Goal: Navigation & Orientation: Find specific page/section

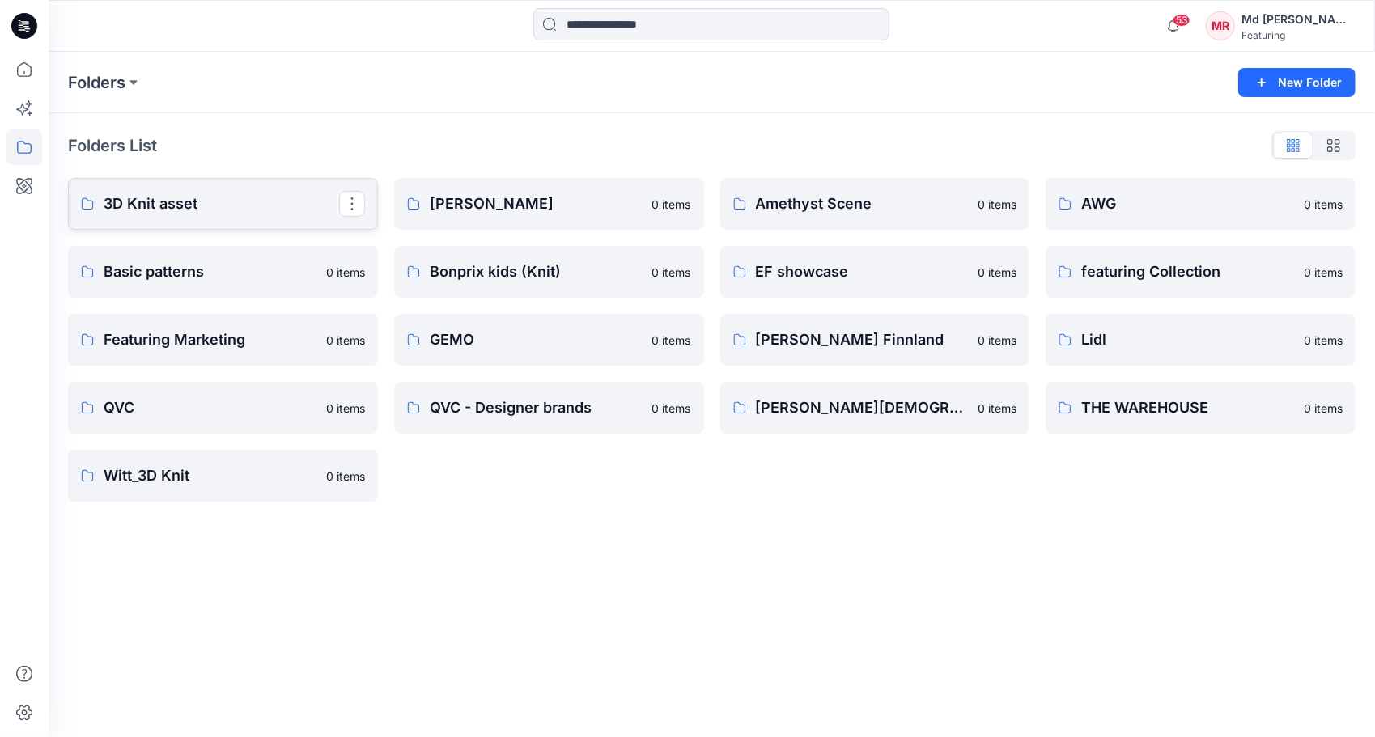
click at [136, 219] on link "3D Knit asset" at bounding box center [223, 204] width 310 height 52
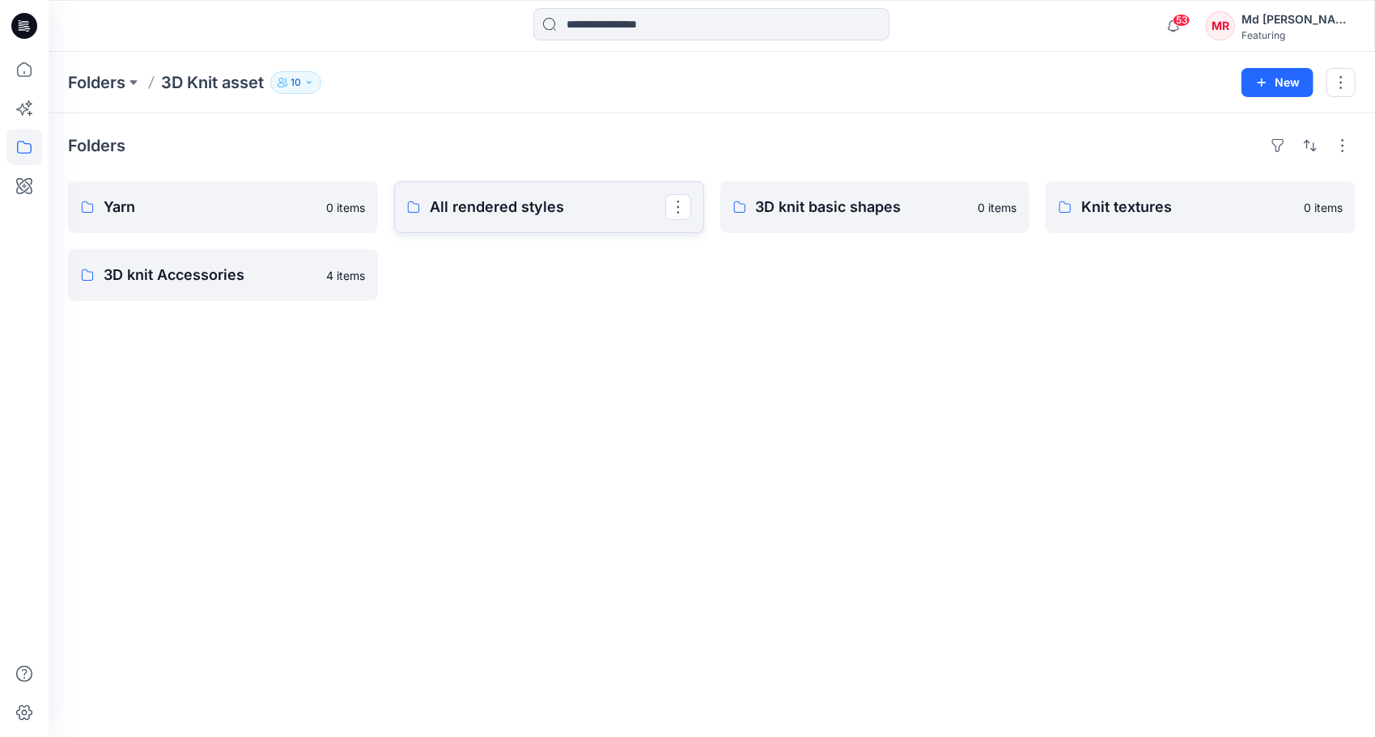
click at [518, 206] on p "All rendered styles" at bounding box center [548, 207] width 236 height 23
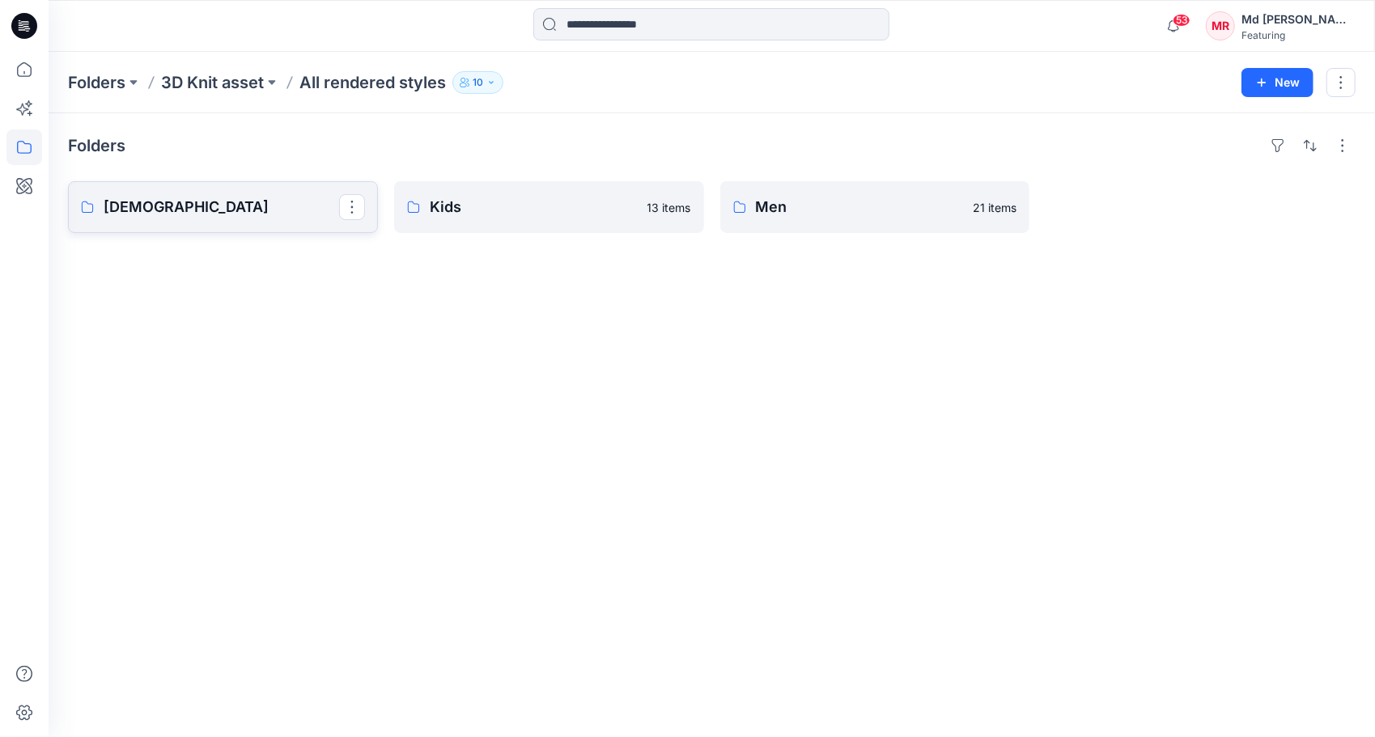
click at [159, 211] on p "[DEMOGRAPHIC_DATA]" at bounding box center [222, 207] width 236 height 23
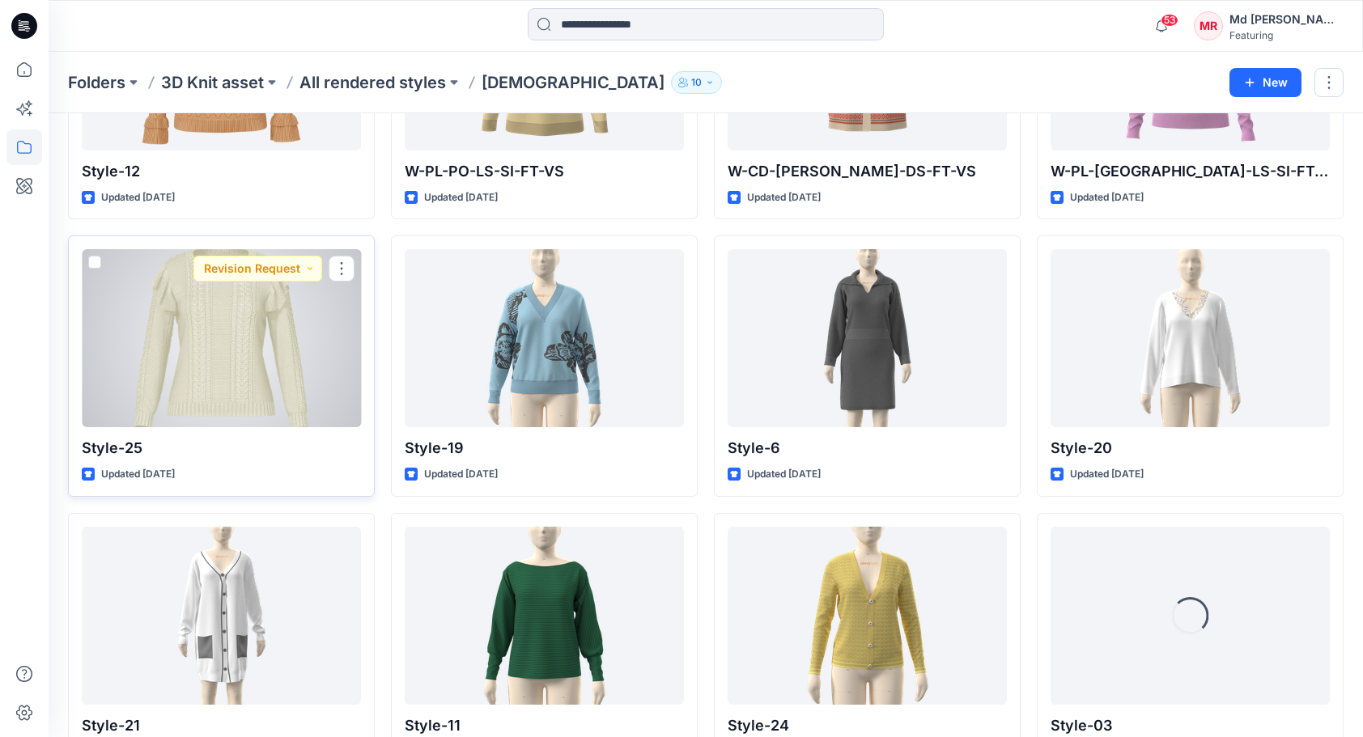
scroll to position [739, 0]
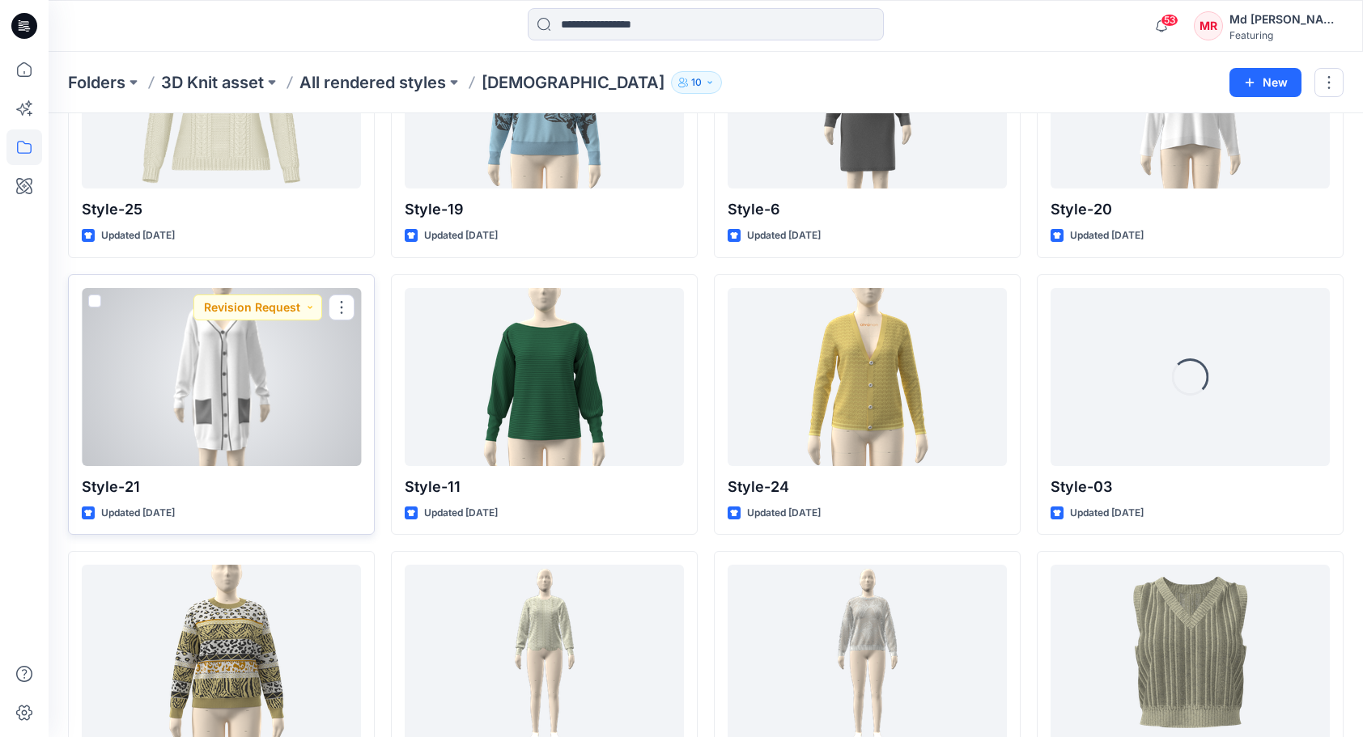
click at [231, 382] on div at bounding box center [221, 377] width 279 height 178
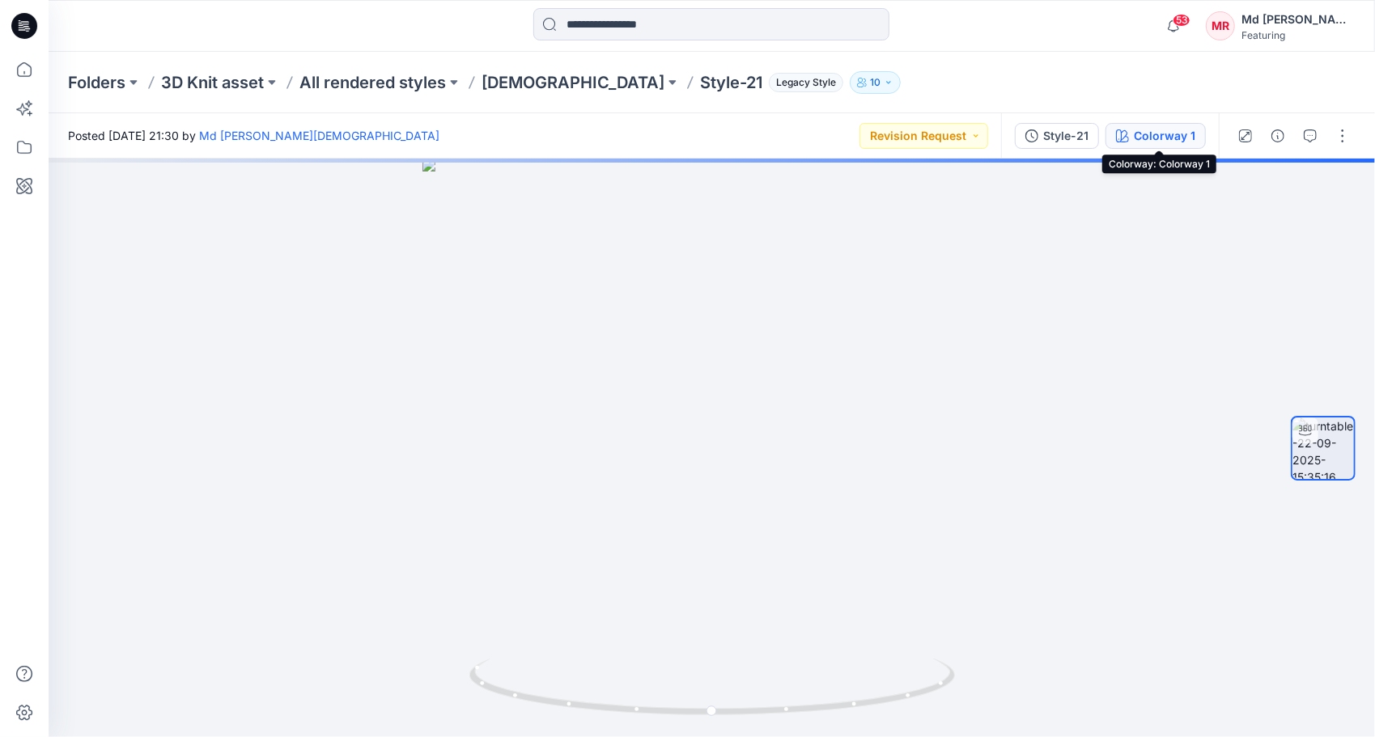
click at [1155, 135] on div "Colorway 1" at bounding box center [1165, 136] width 62 height 18
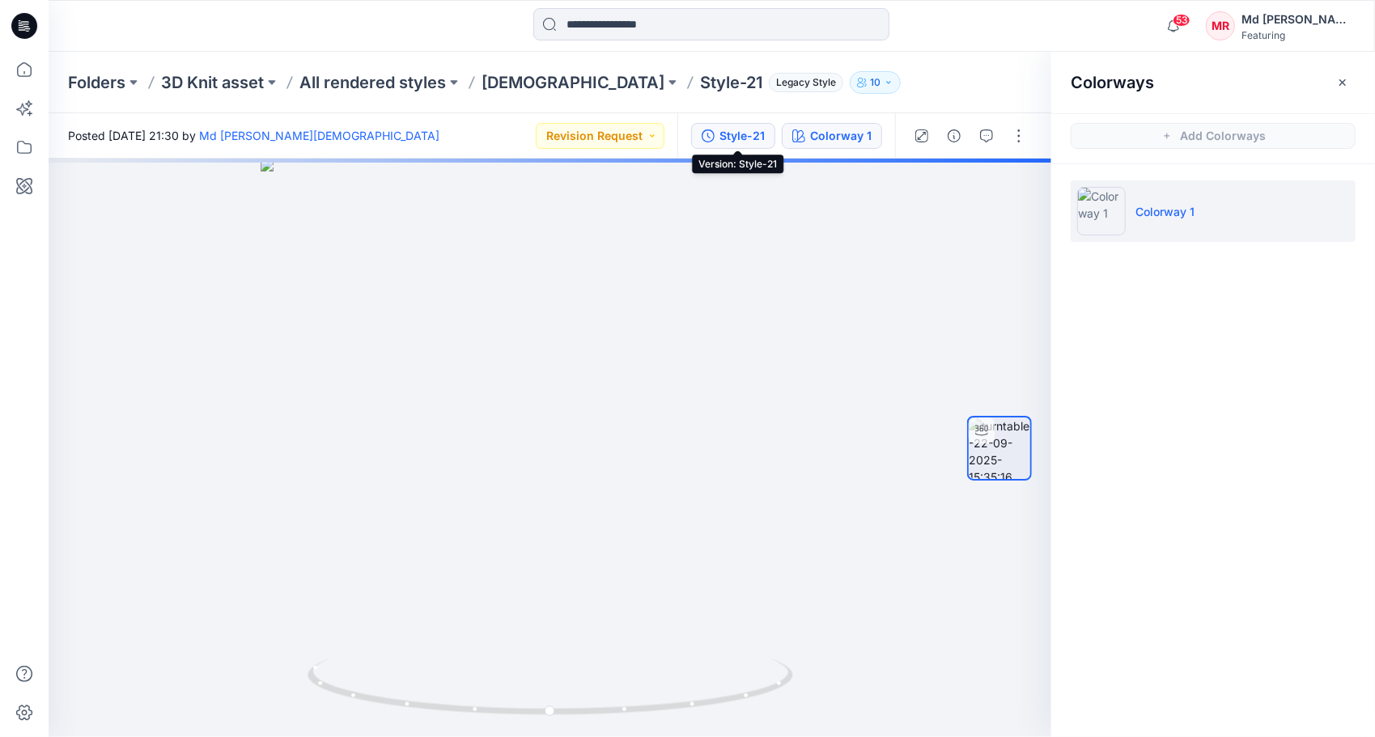
click at [714, 135] on icon "button" at bounding box center [708, 136] width 13 height 13
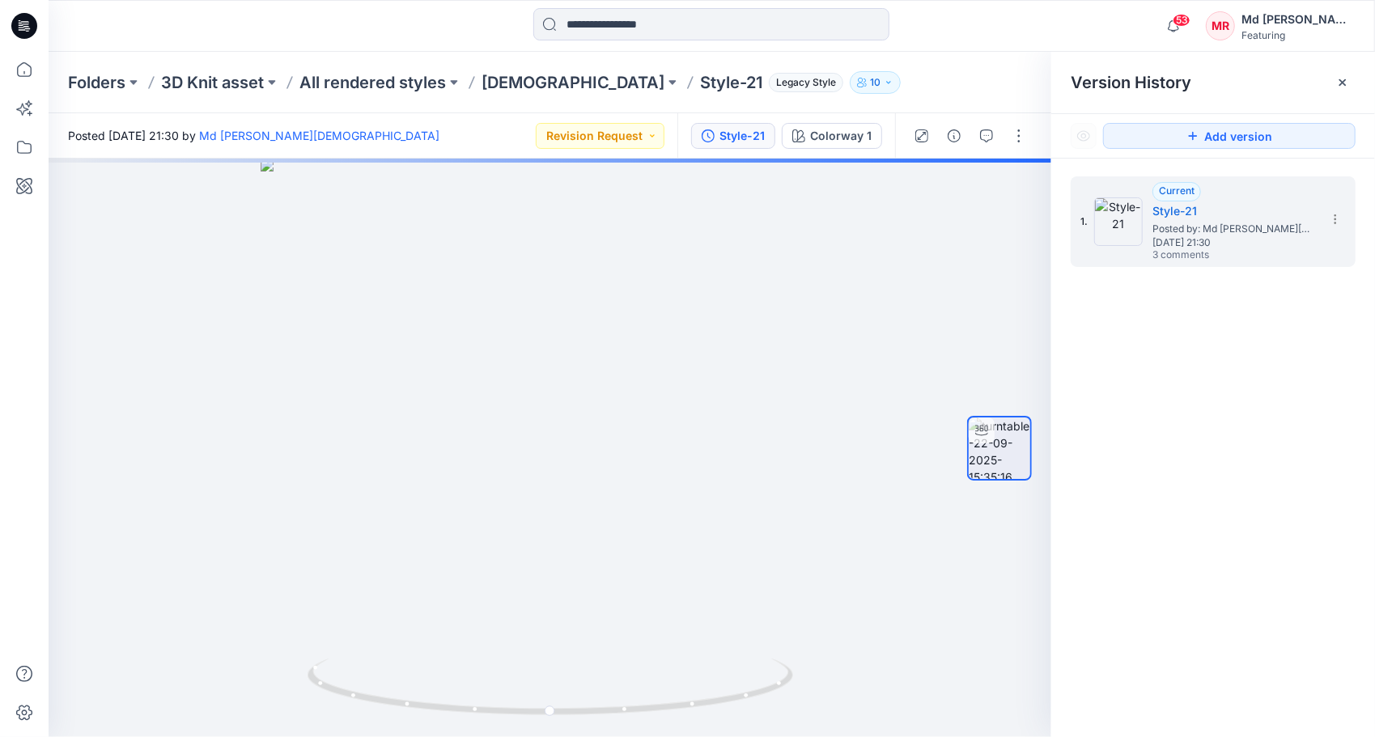
click at [1340, 84] on g at bounding box center [1343, 82] width 6 height 6
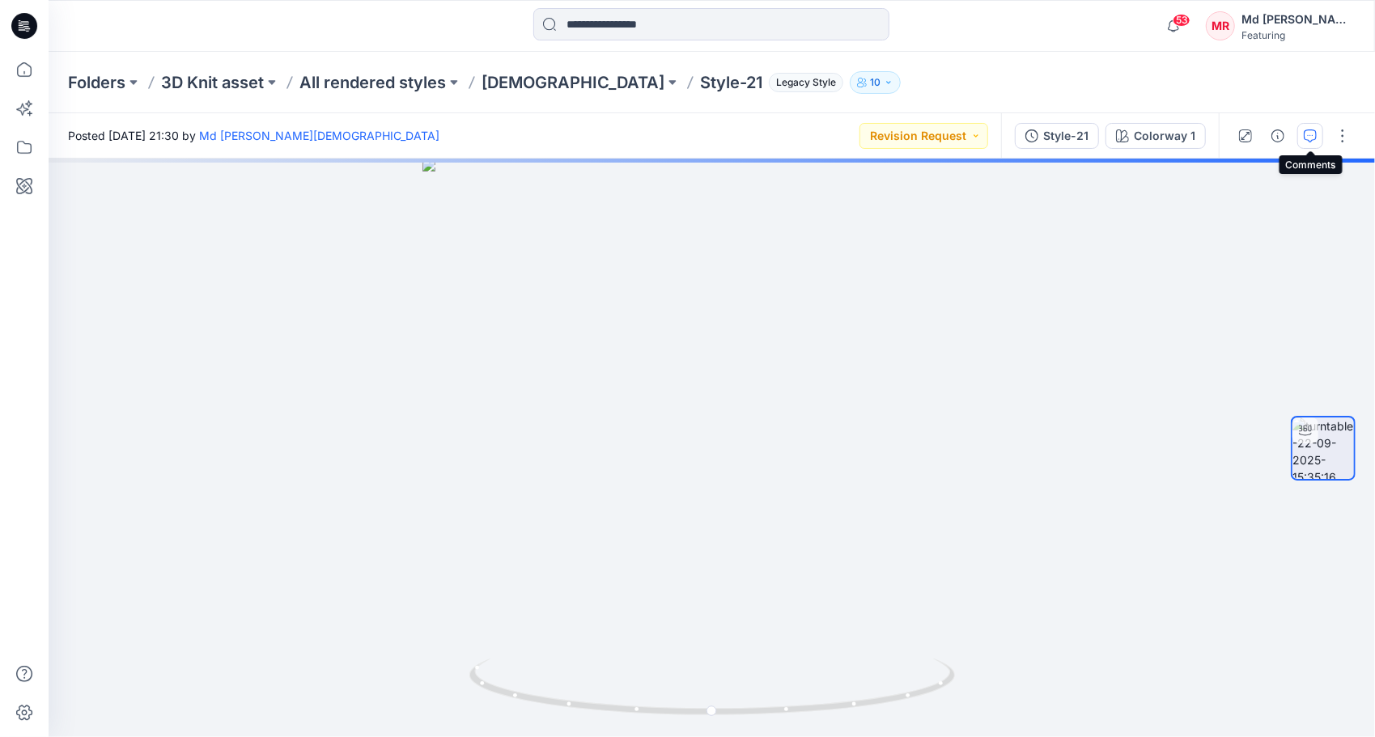
click at [1315, 138] on icon "button" at bounding box center [1310, 136] width 13 height 13
